Goal: Task Accomplishment & Management: Manage account settings

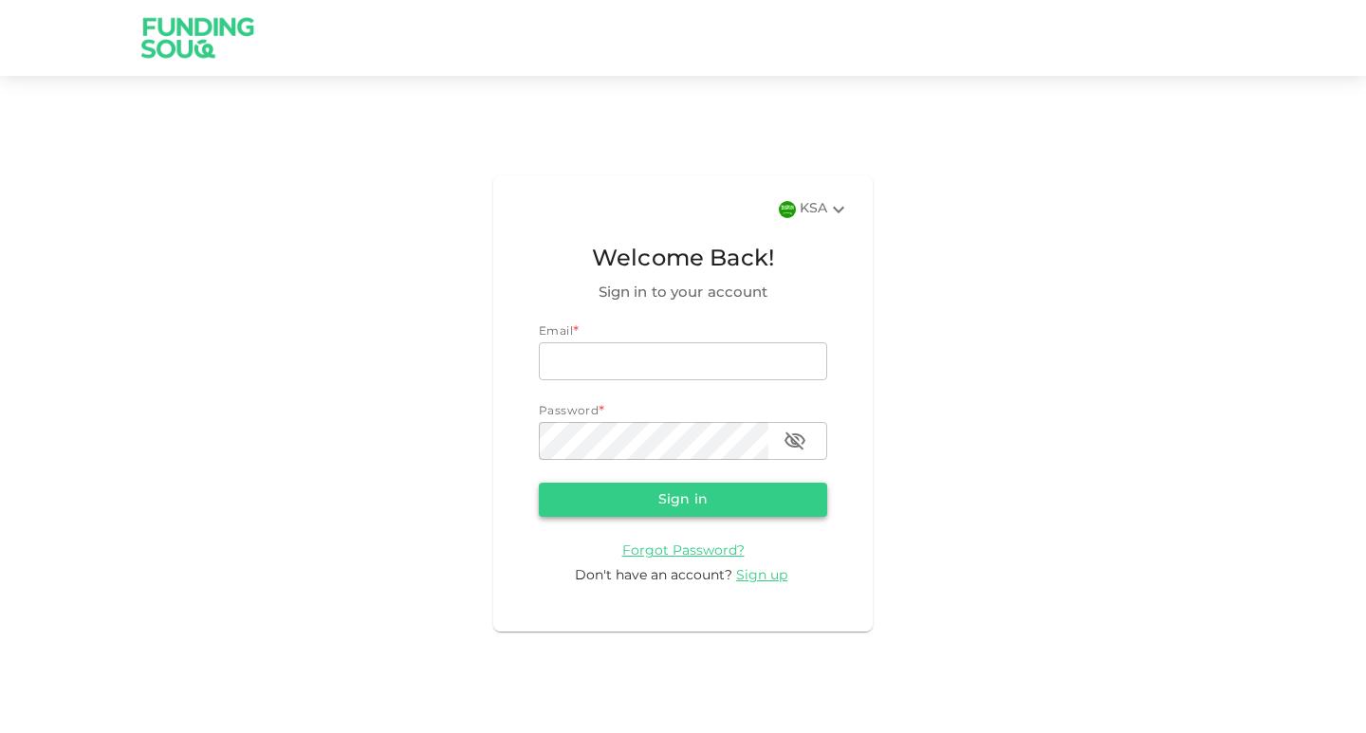
type input "smsajidali@gmail.com"
click at [658, 504] on button "Sign in" at bounding box center [683, 500] width 288 height 34
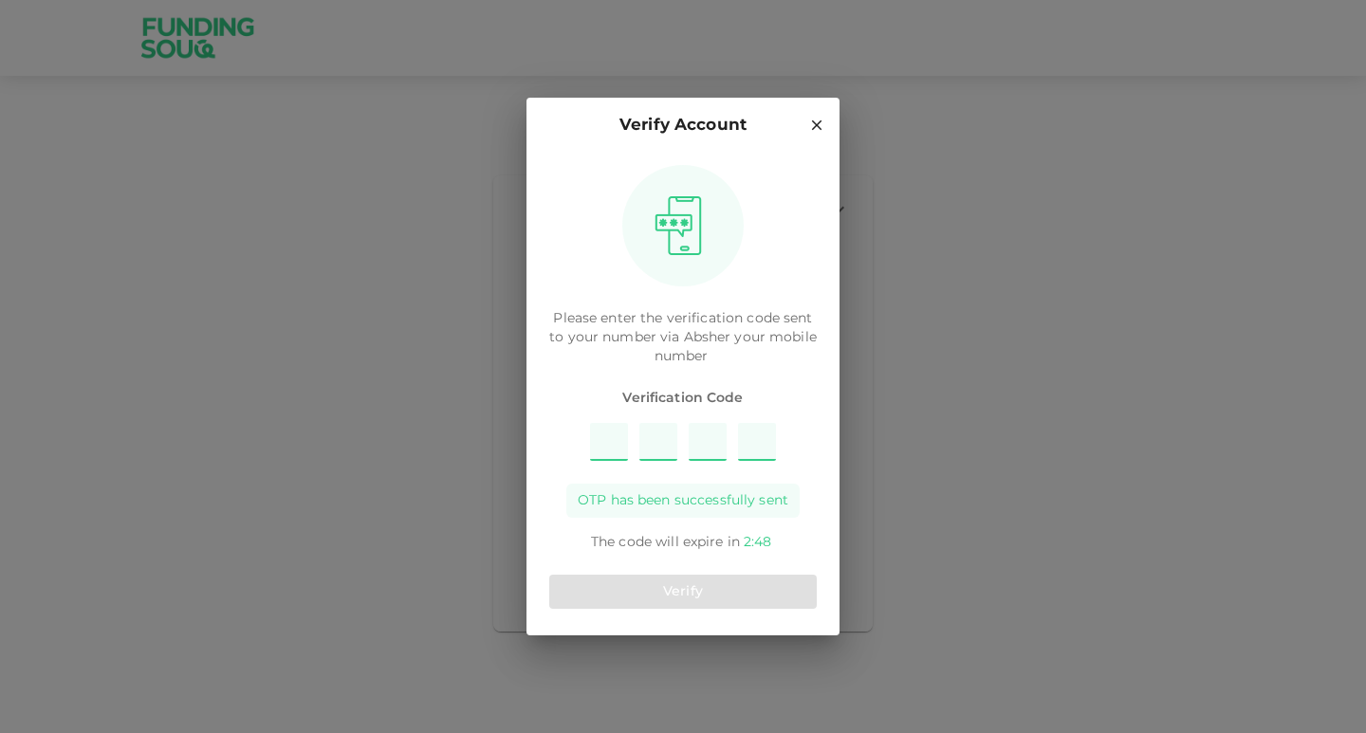
type input "2"
type input "3"
type input "8"
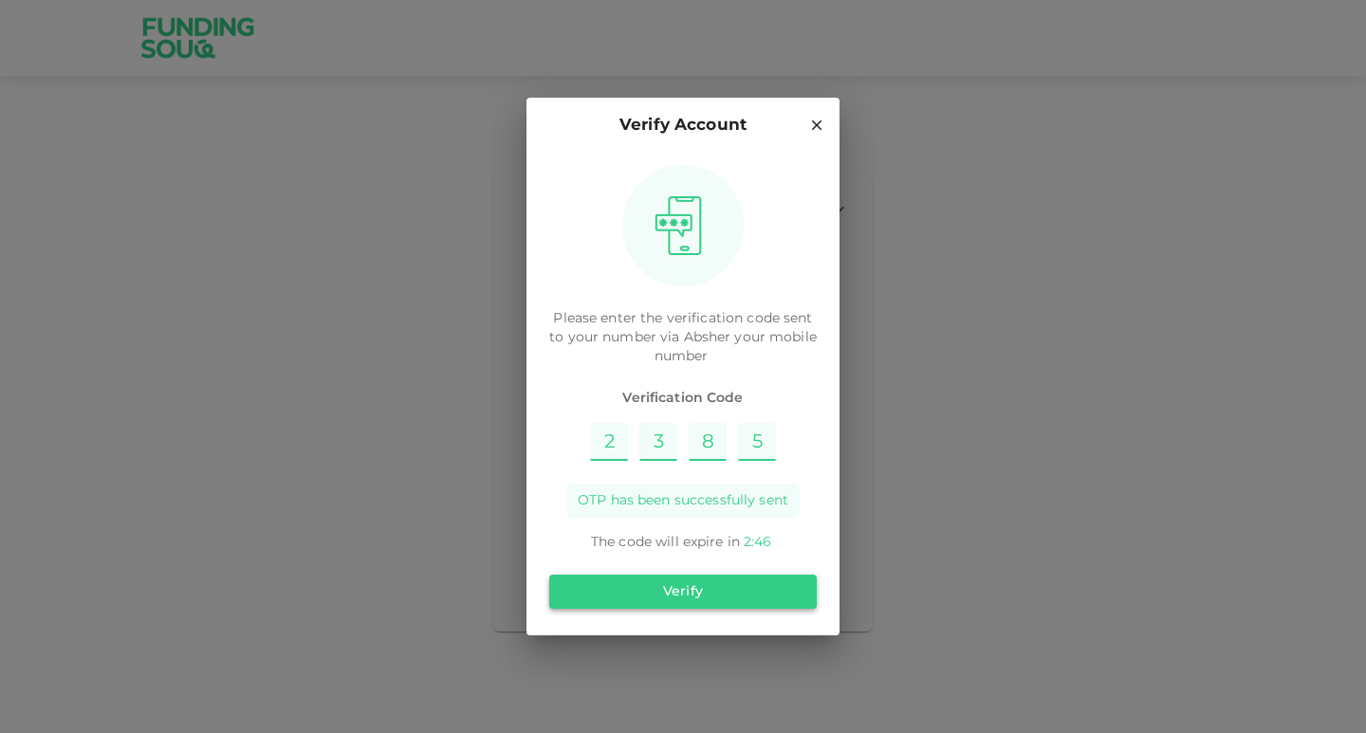
type input "5"
click at [661, 593] on button "Verify" at bounding box center [683, 592] width 268 height 34
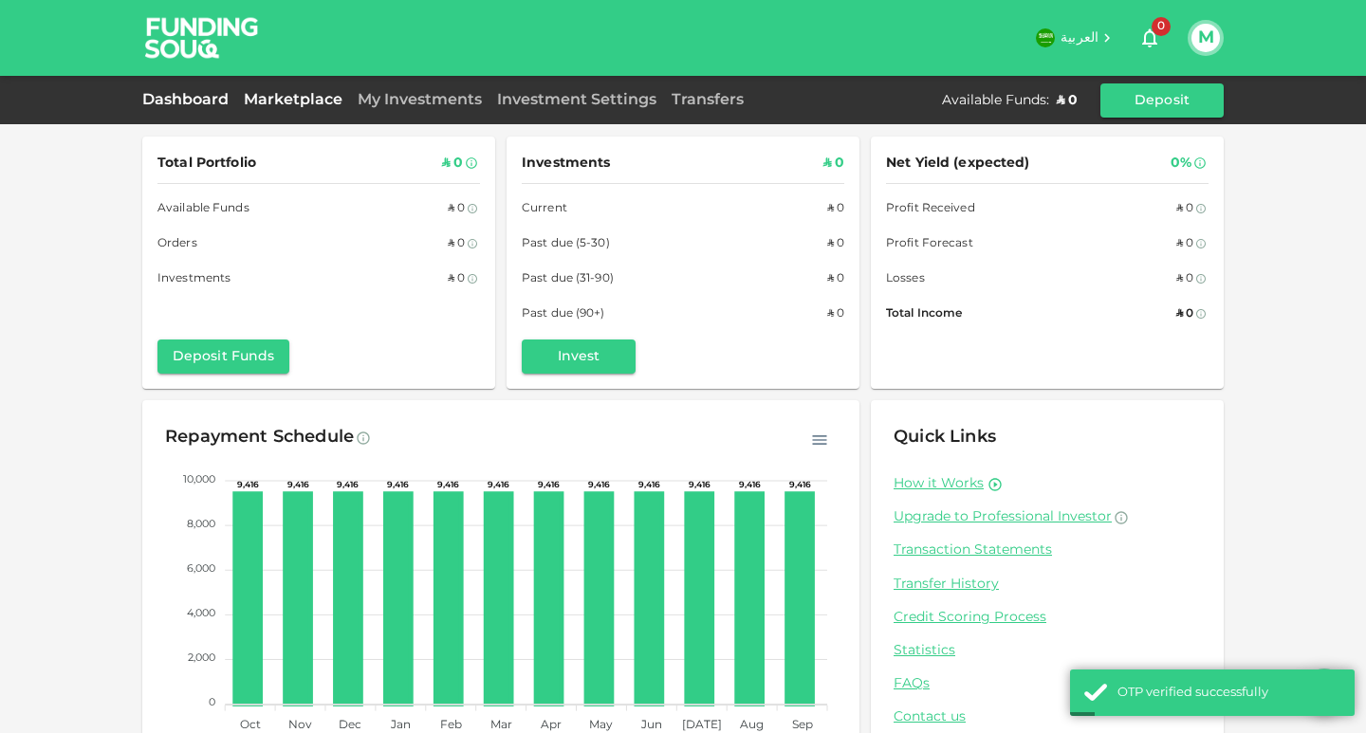
click at [279, 104] on link "Marketplace" at bounding box center [293, 100] width 114 height 14
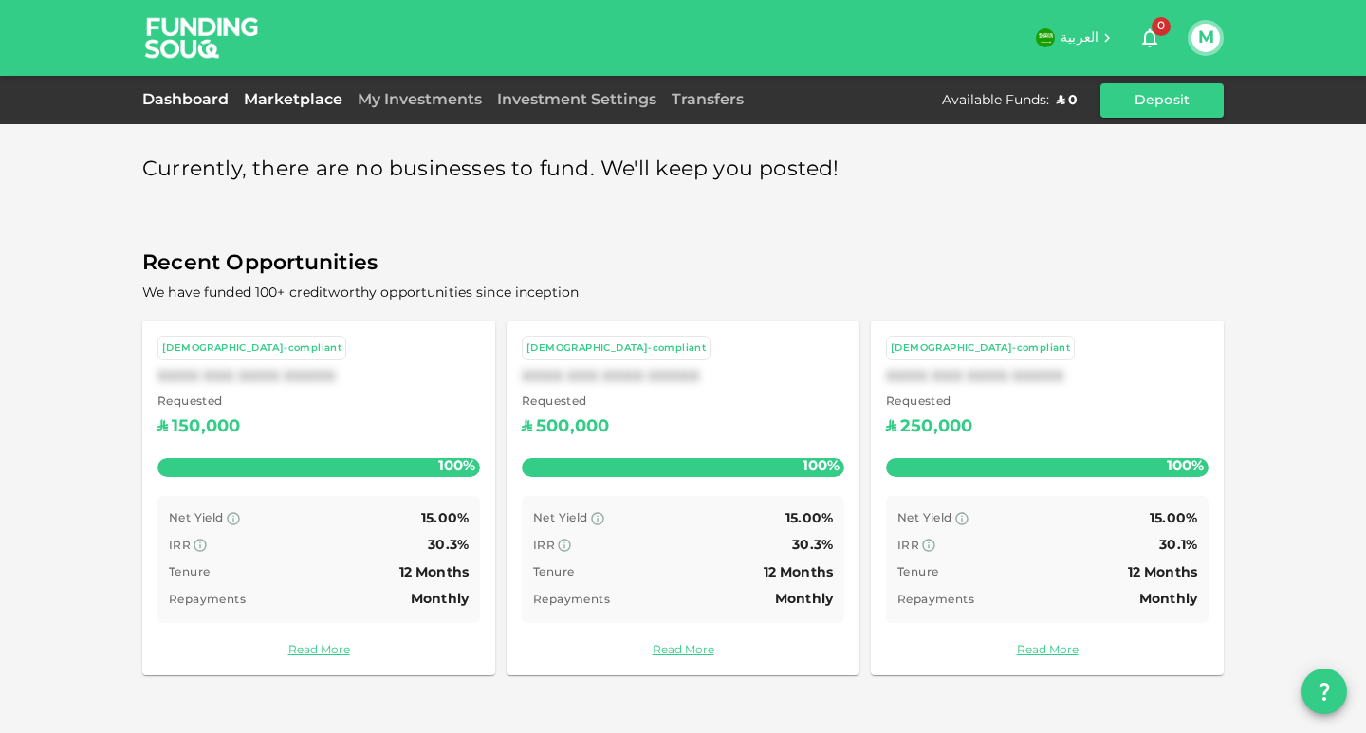
click at [166, 102] on link "Dashboard" at bounding box center [189, 100] width 94 height 14
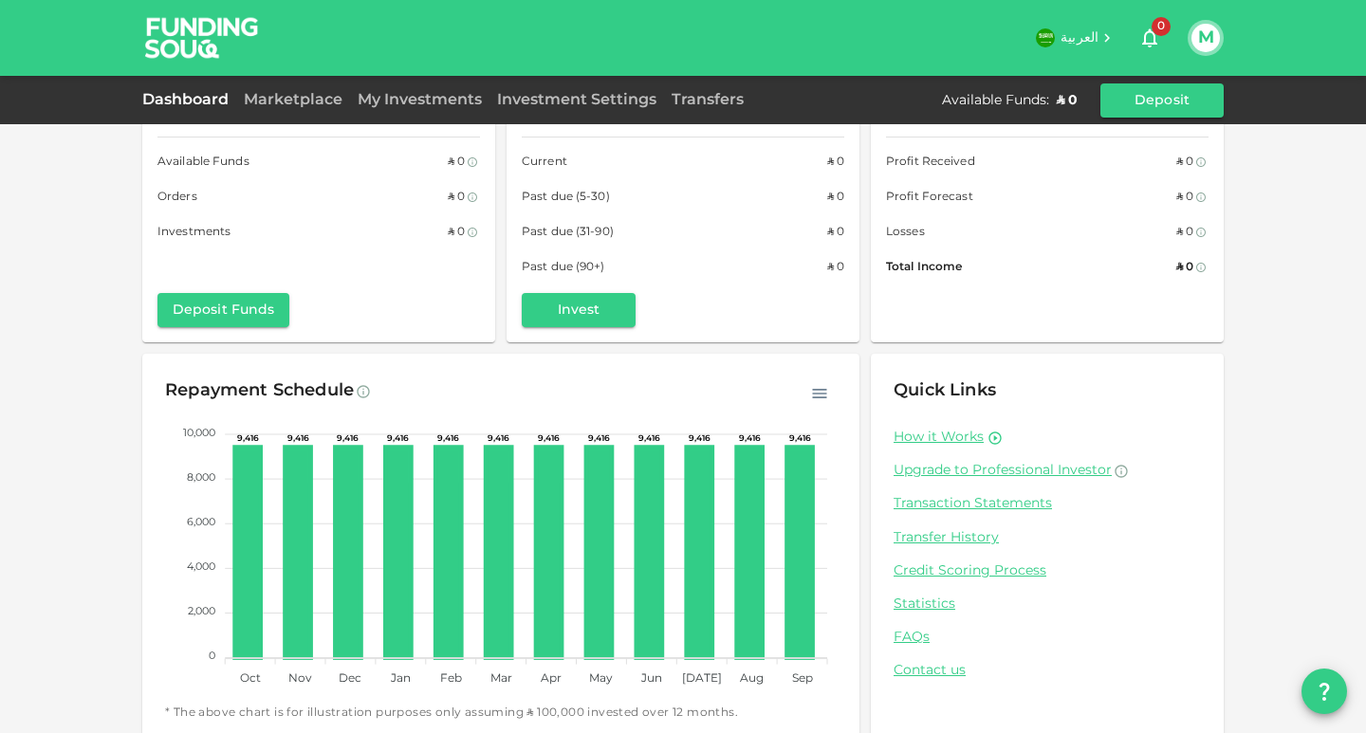
scroll to position [71, 0]
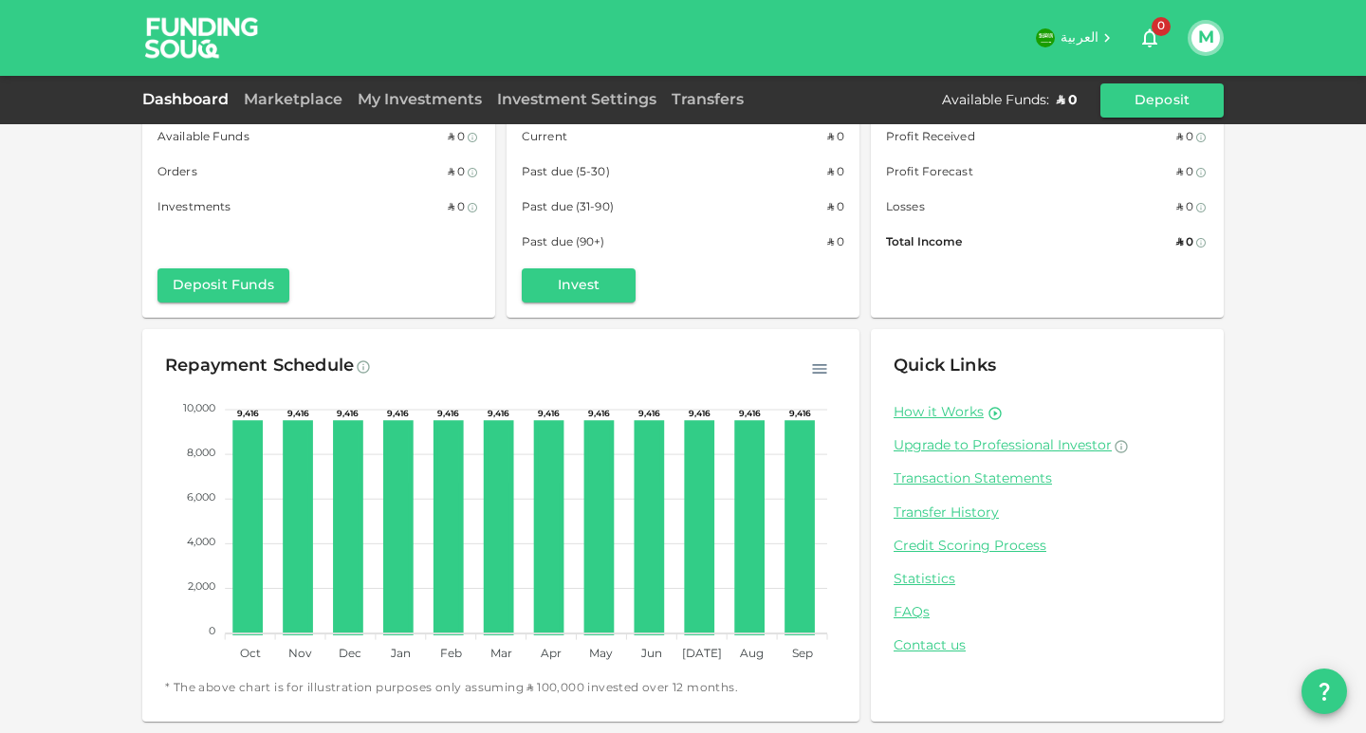
click at [285, 108] on div "Marketplace" at bounding box center [293, 100] width 114 height 23
click at [285, 102] on link "Marketplace" at bounding box center [293, 100] width 114 height 14
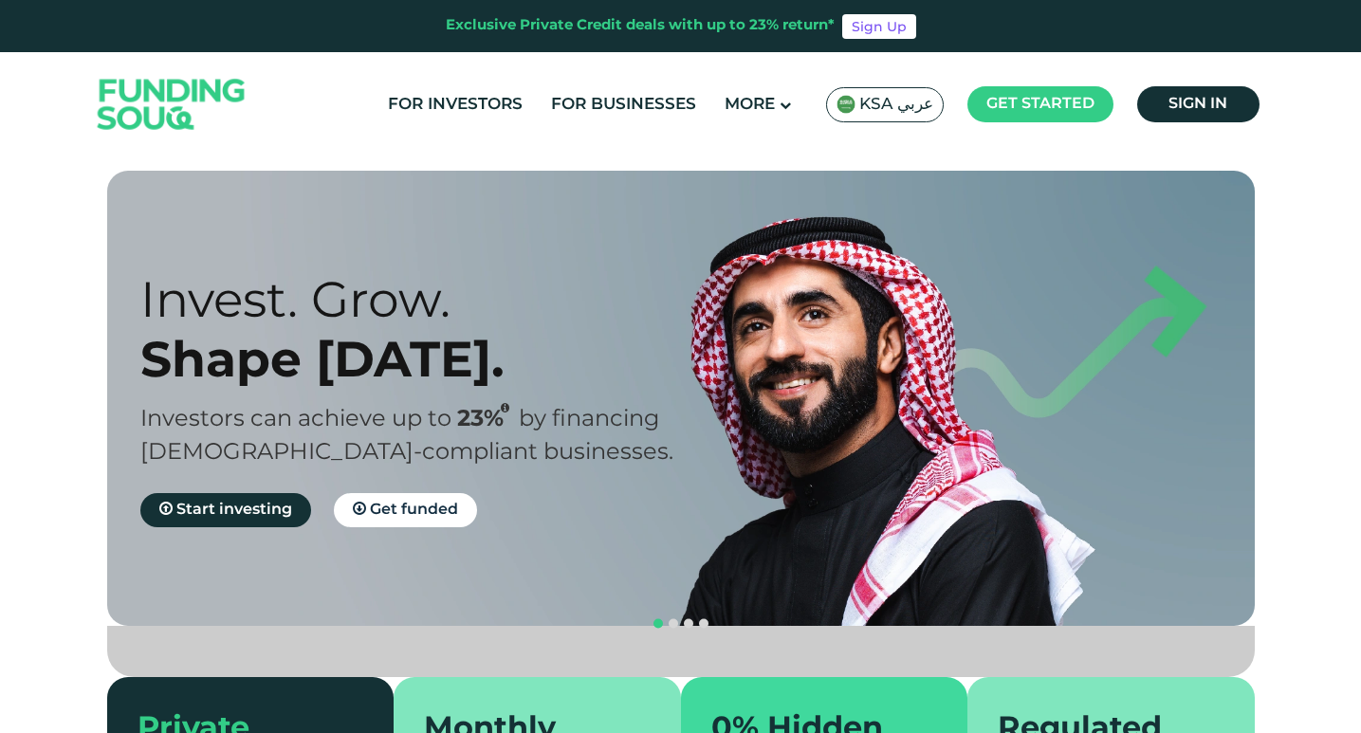
click at [900, 113] on span "KSA عربي" at bounding box center [897, 105] width 74 height 22
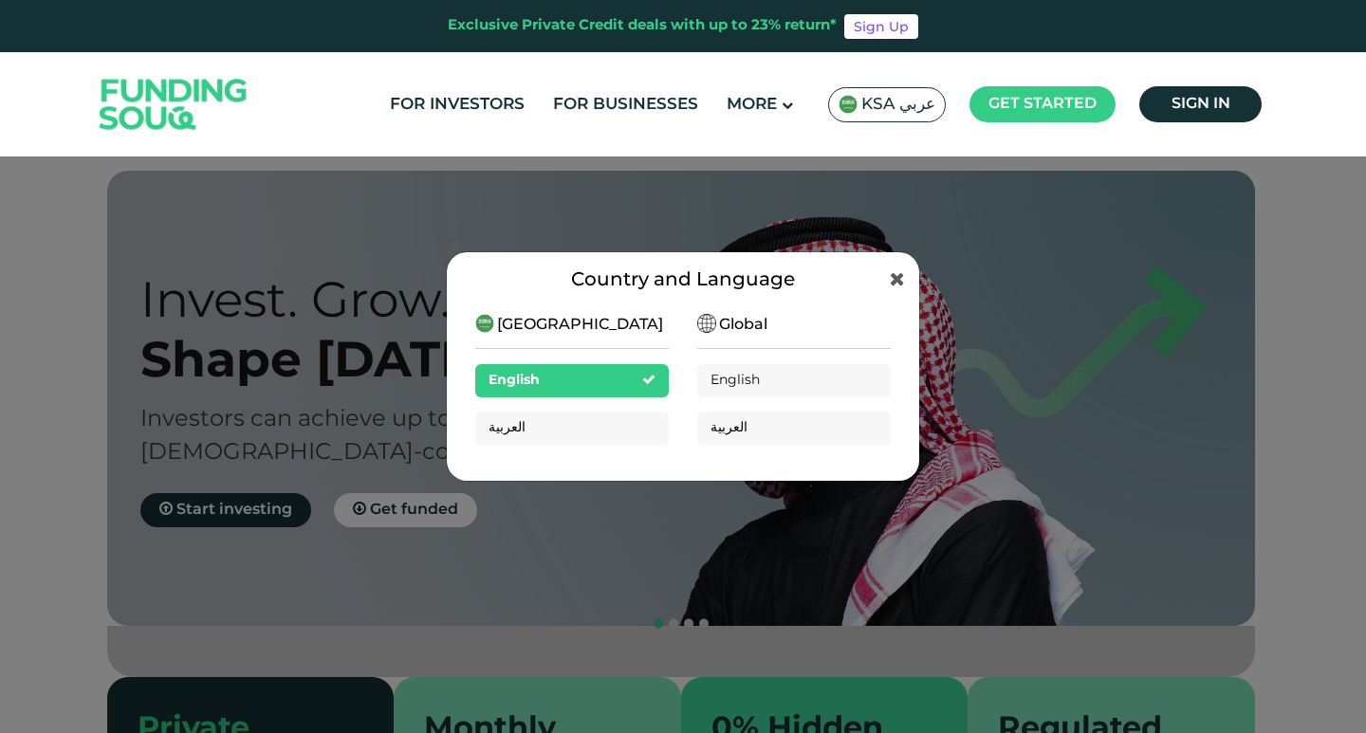
click at [759, 328] on span "Global" at bounding box center [743, 325] width 48 height 23
click at [747, 380] on span "English" at bounding box center [736, 380] width 51 height 13
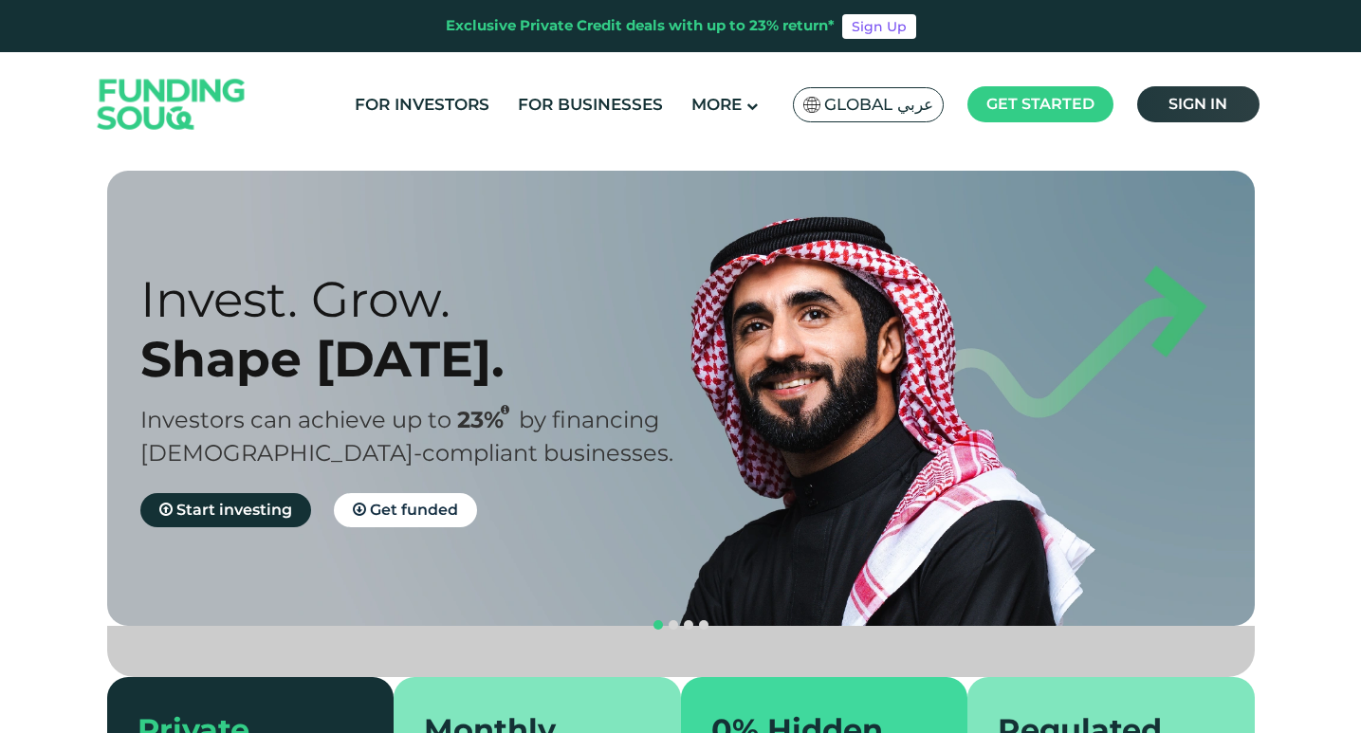
click at [1174, 106] on span "Sign in" at bounding box center [1198, 104] width 59 height 18
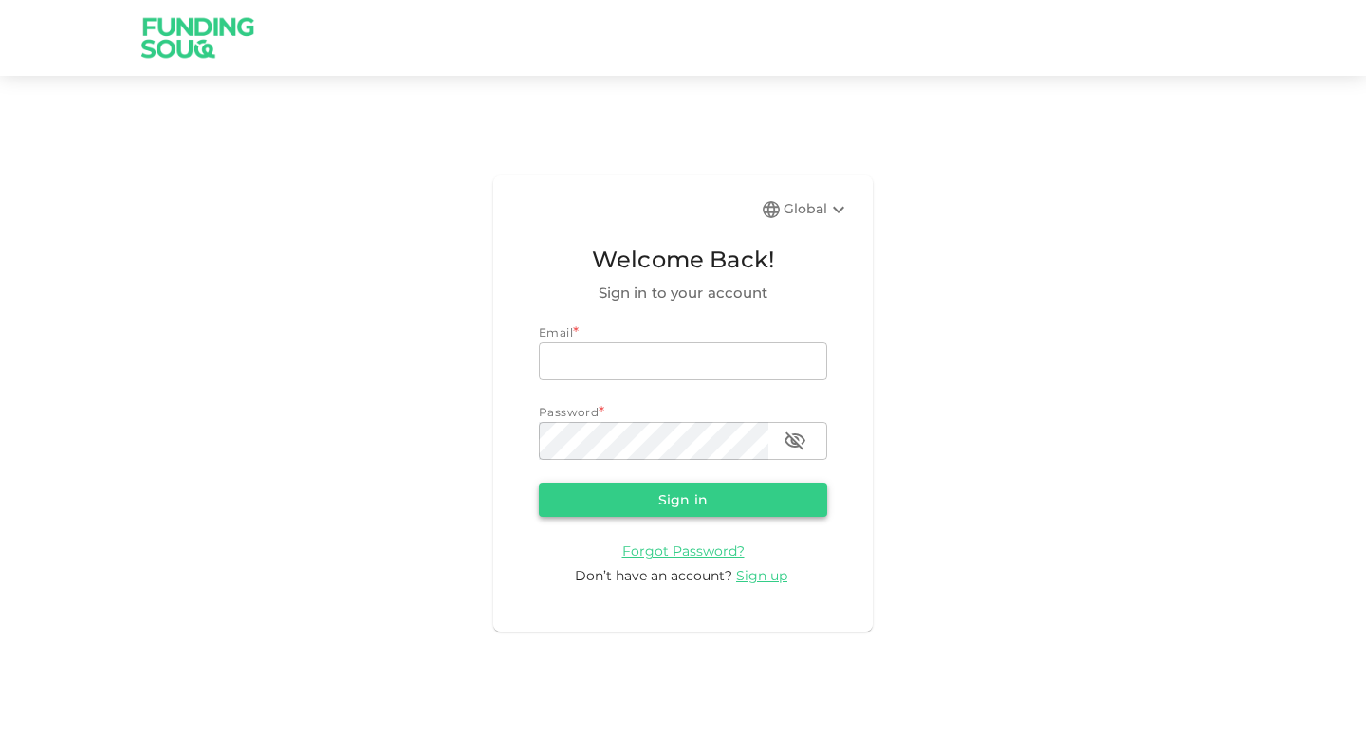
type input "smsajidali@gmail.com"
click at [684, 501] on button "Sign in" at bounding box center [683, 500] width 288 height 34
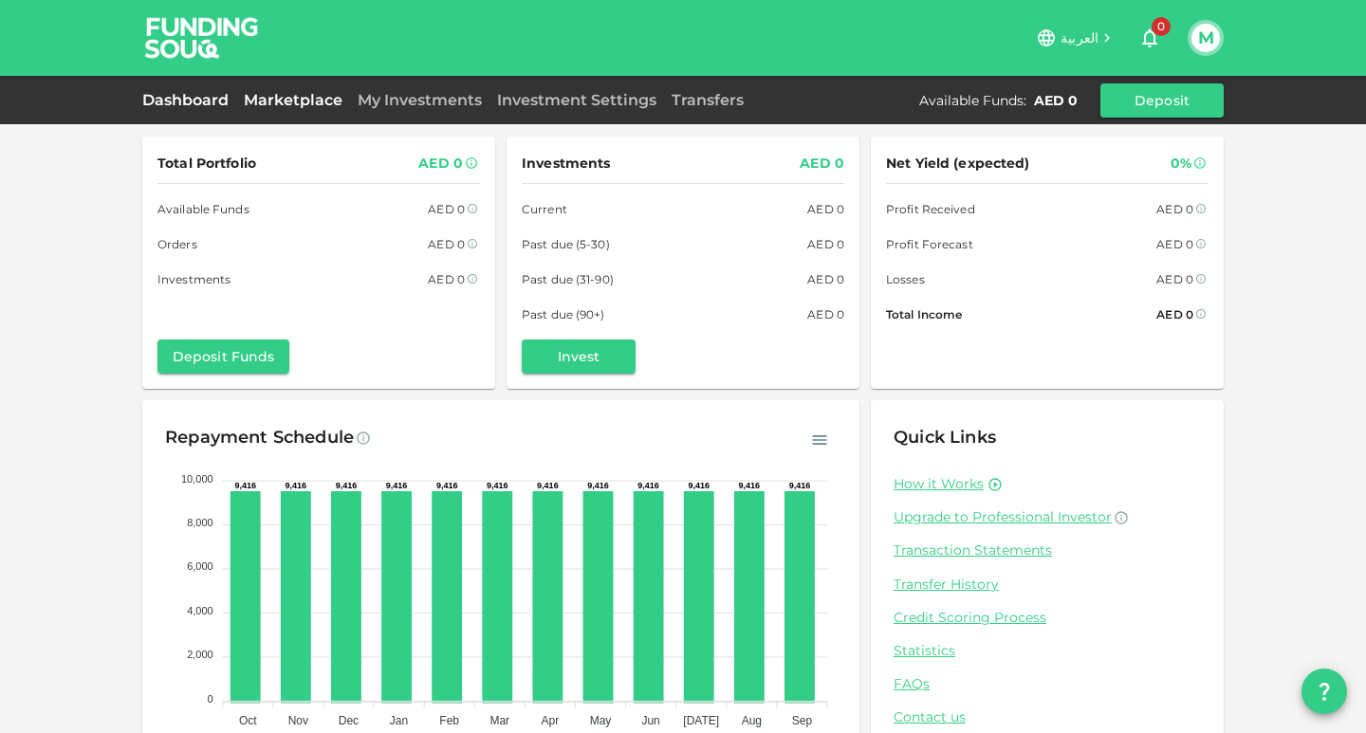
click at [310, 102] on link "Marketplace" at bounding box center [293, 100] width 114 height 18
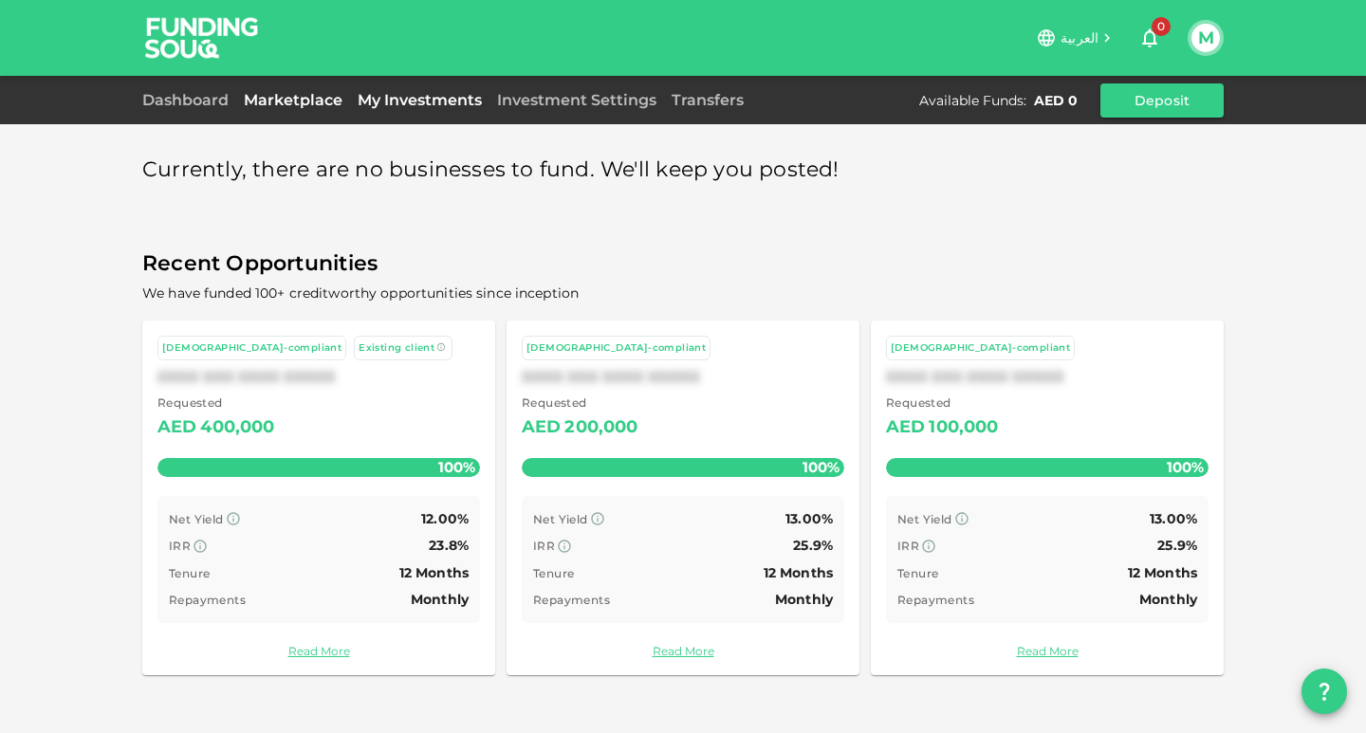
click at [416, 105] on link "My Investments" at bounding box center [419, 100] width 139 height 18
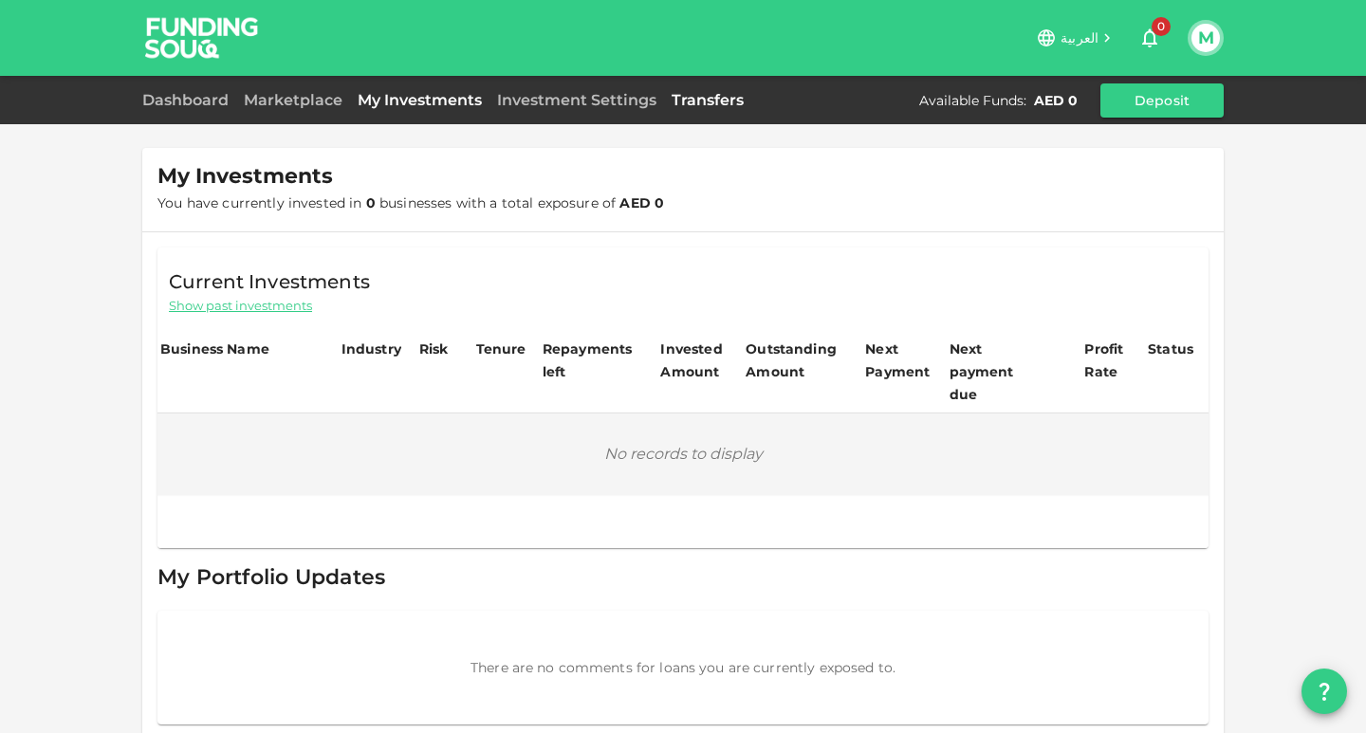
click at [722, 96] on link "Transfers" at bounding box center [707, 100] width 87 height 18
